Goal: Task Accomplishment & Management: Use online tool/utility

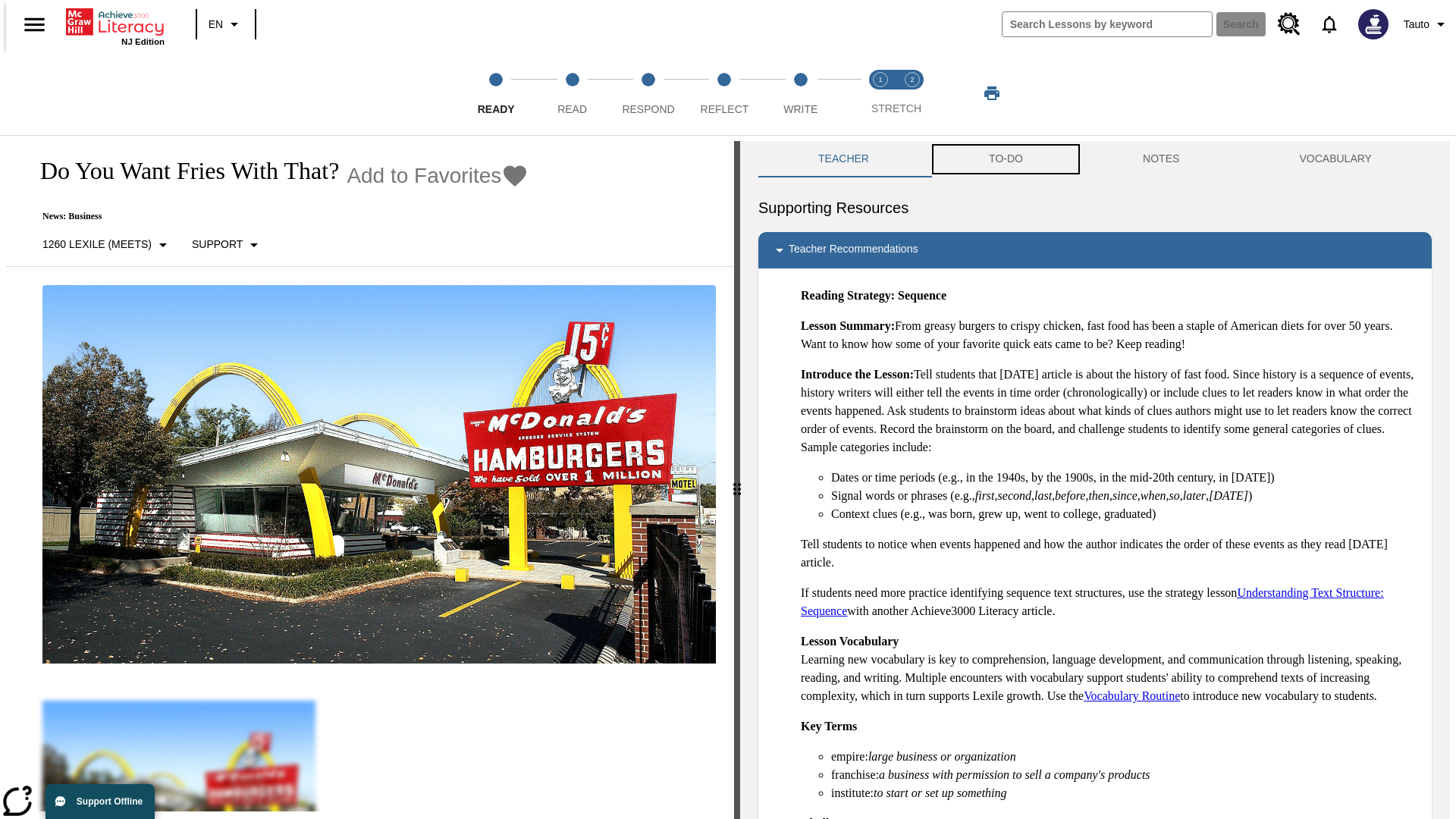
click at [1005, 159] on button "TO-DO" at bounding box center [1006, 159] width 154 height 37
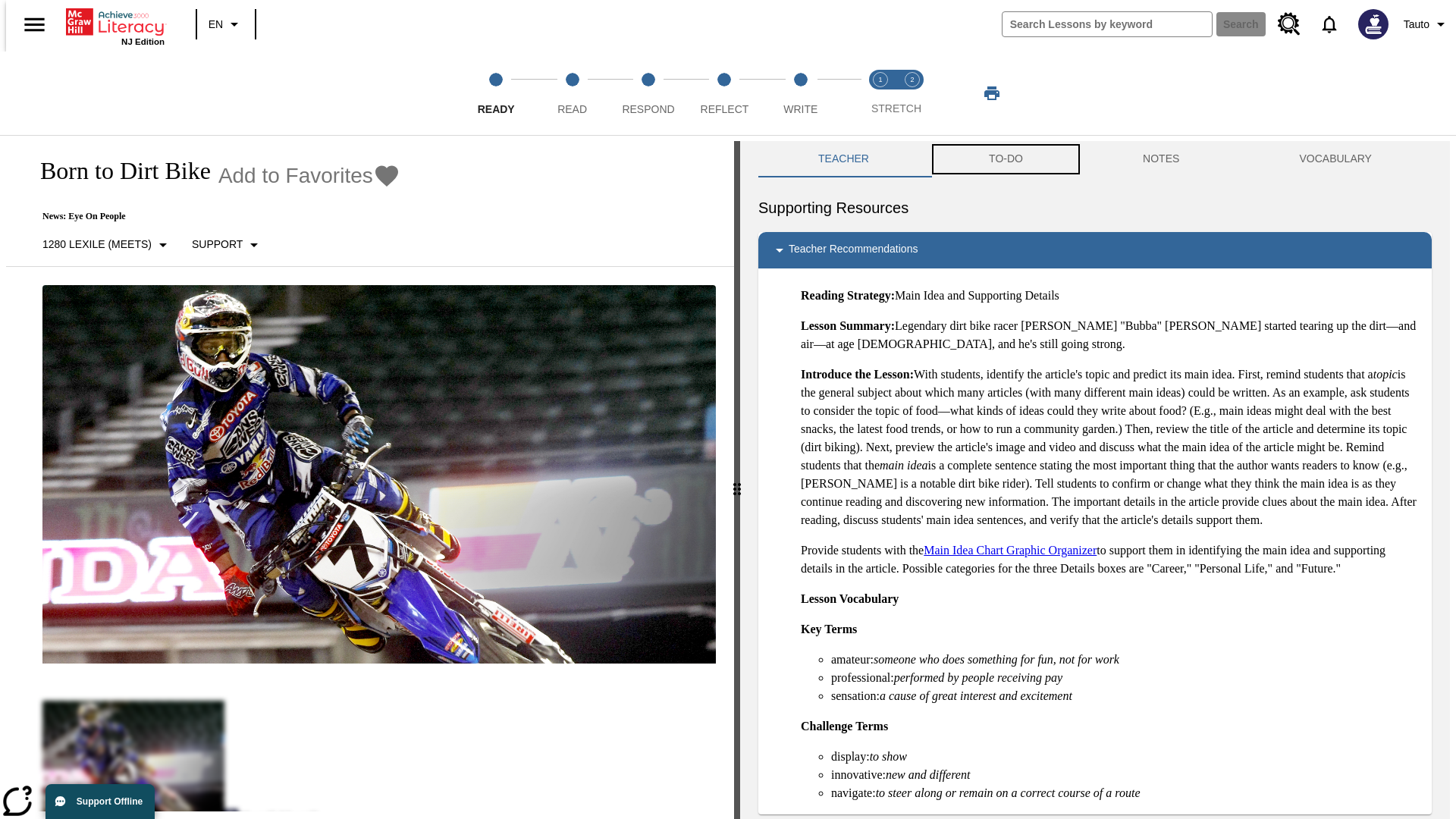
click at [1005, 159] on button "TO-DO" at bounding box center [1006, 159] width 154 height 37
